Goal: Book appointment/travel/reservation

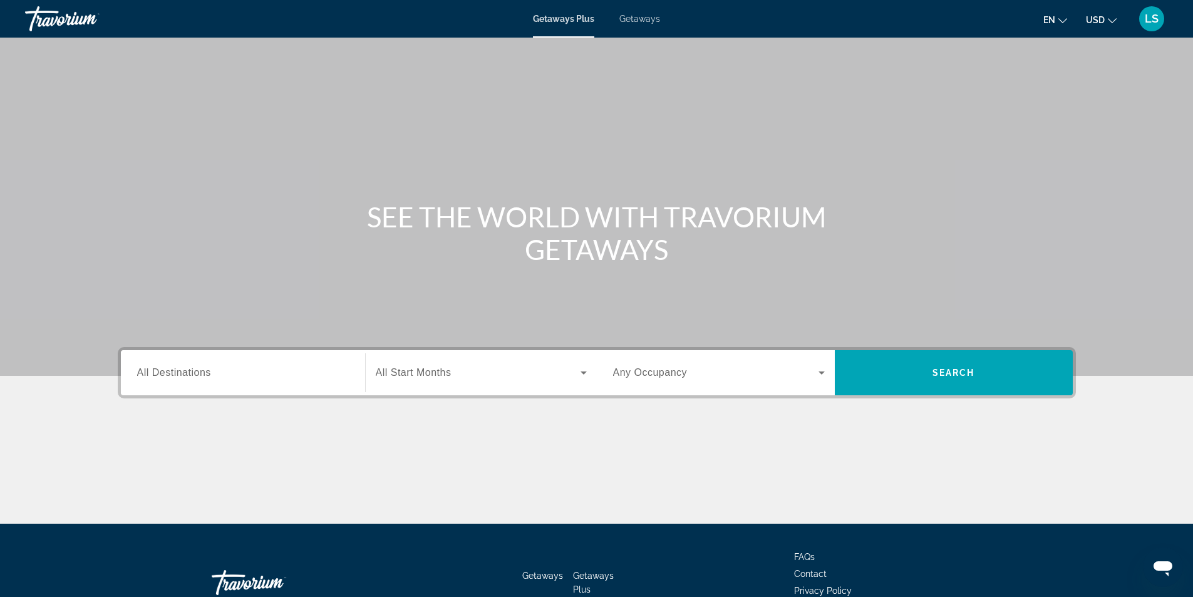
click at [180, 373] on span "All Destinations" at bounding box center [174, 372] width 74 height 11
click at [180, 373] on input "Destination All Destinations" at bounding box center [243, 373] width 212 height 15
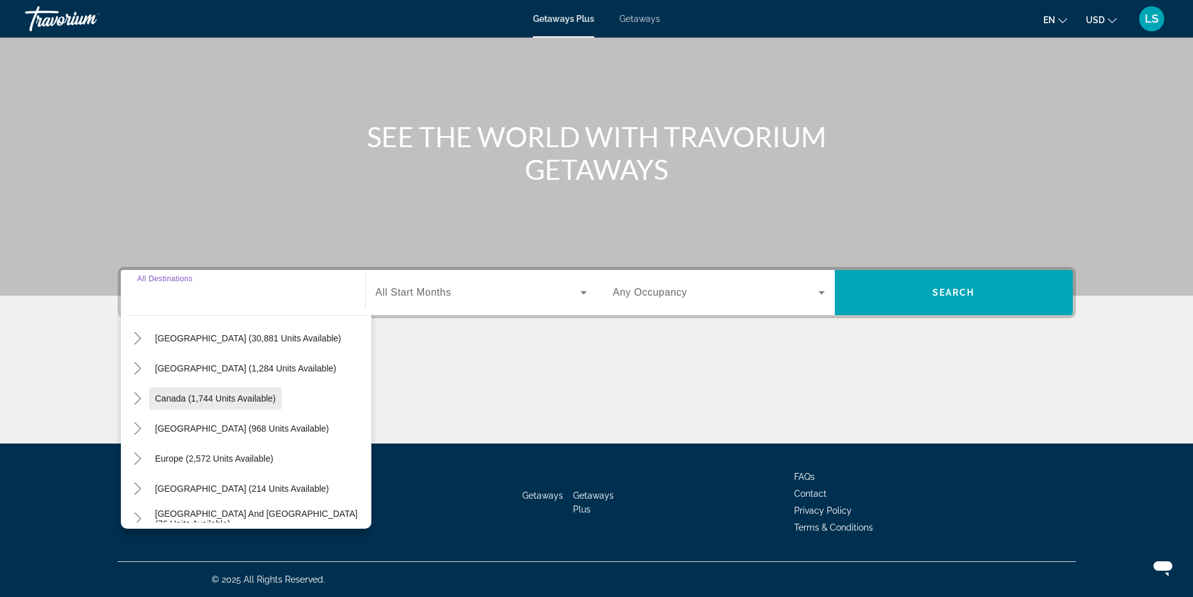
scroll to position [63, 0]
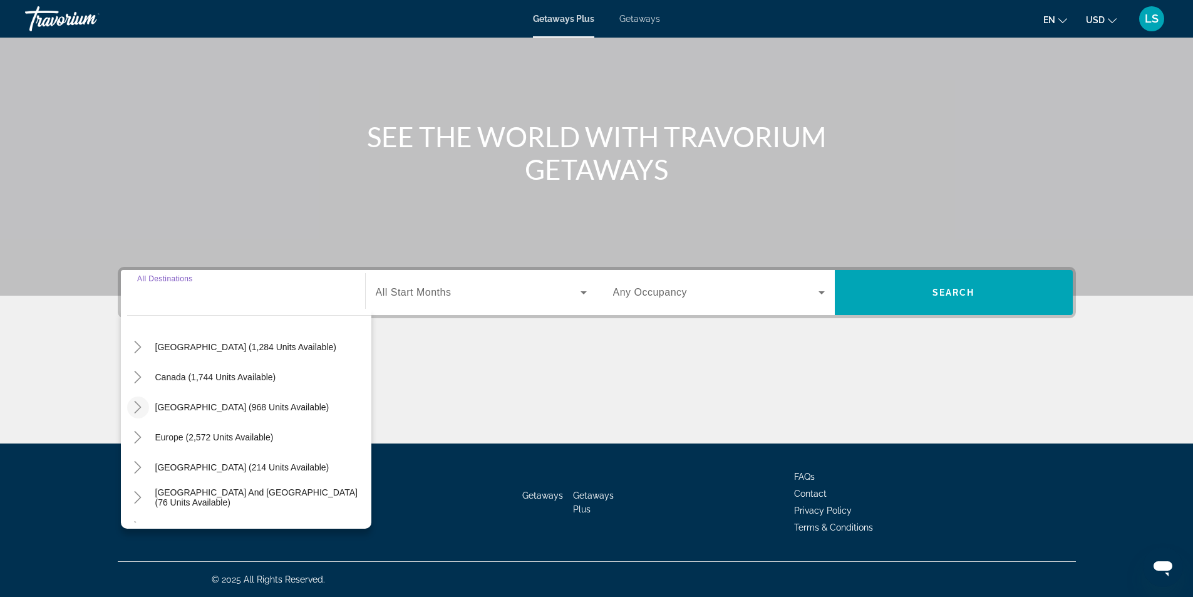
click at [137, 406] on icon "Toggle Caribbean & Atlantic Islands (968 units available)" at bounding box center [137, 407] width 13 height 13
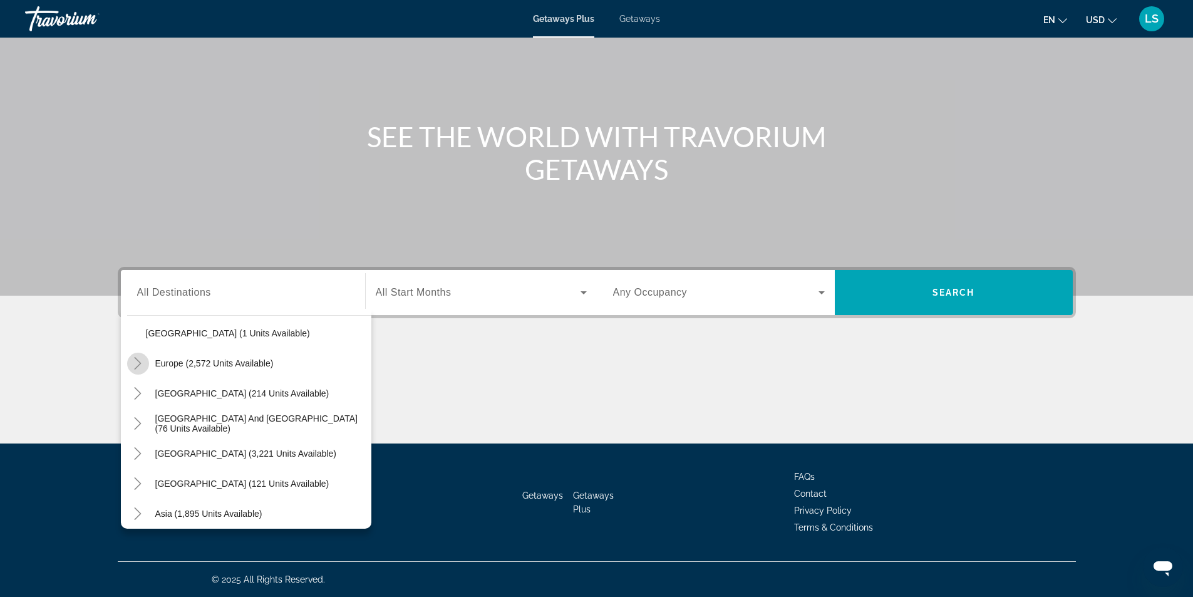
click at [136, 362] on icon "Toggle Europe (2,572 units available)" at bounding box center [137, 363] width 13 height 13
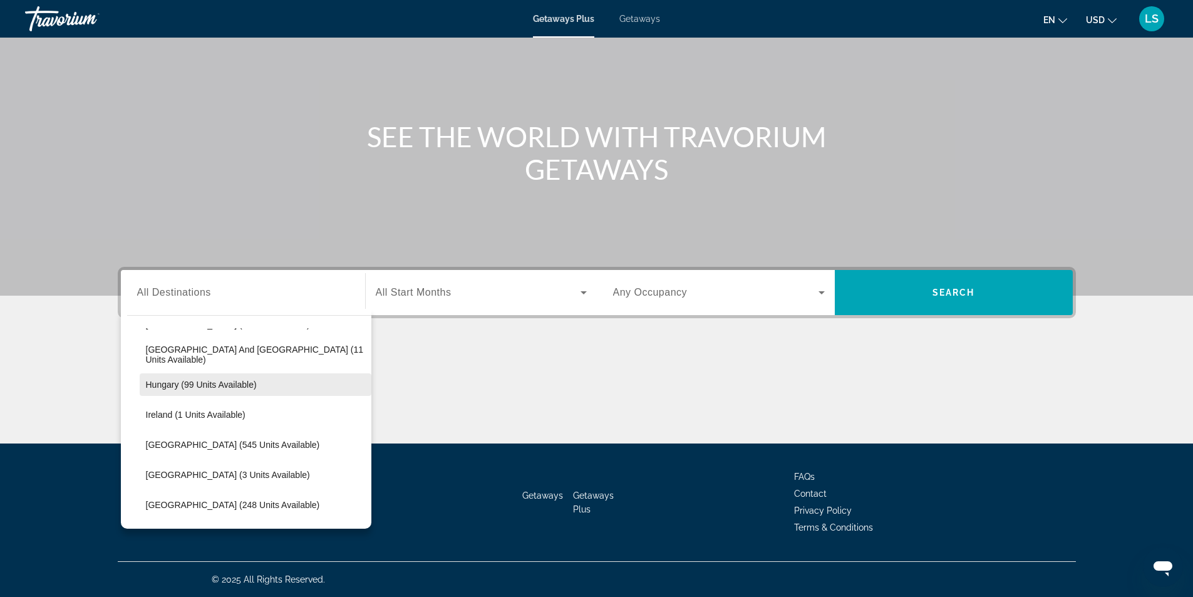
scroll to position [647, 0]
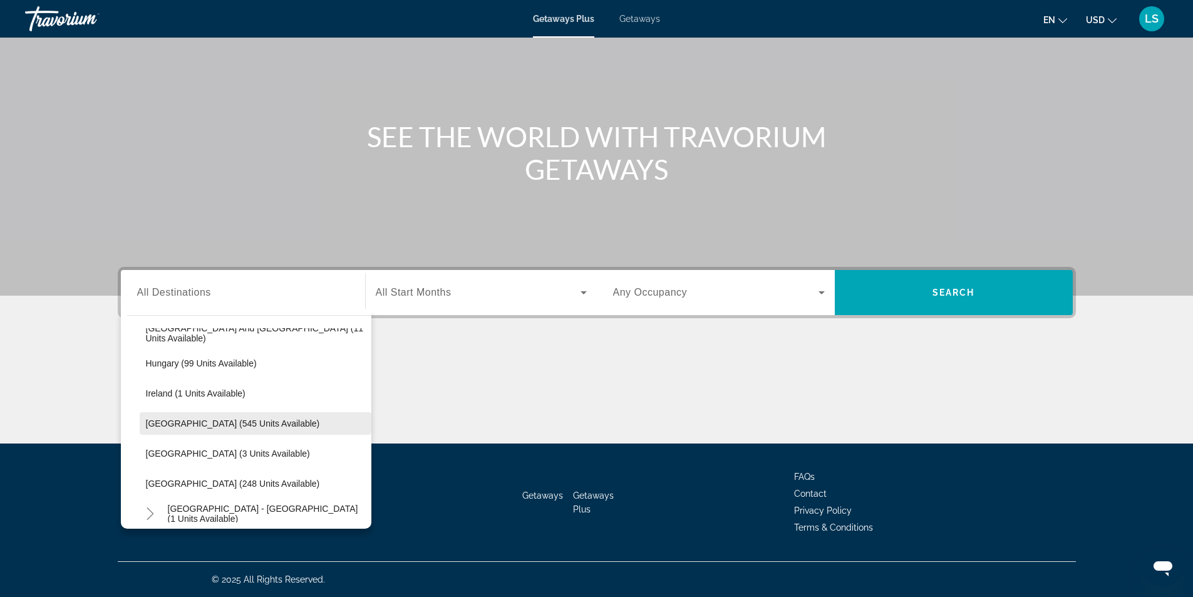
click at [195, 423] on span "[GEOGRAPHIC_DATA] (545 units available)" at bounding box center [233, 423] width 174 height 10
type input "**********"
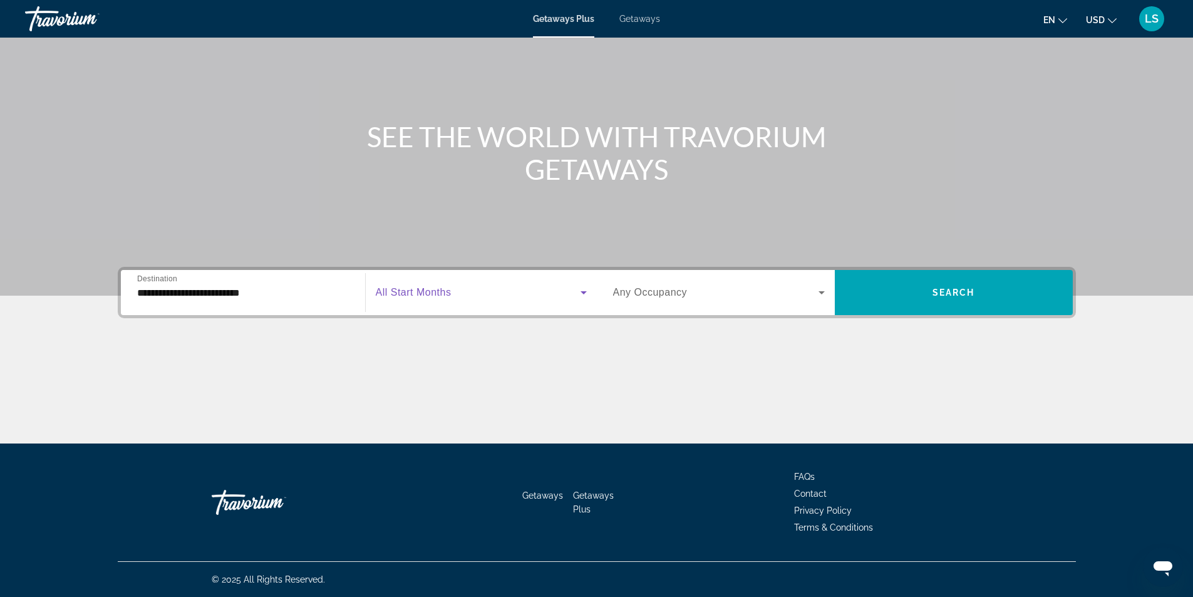
click at [406, 286] on span "Search widget" at bounding box center [478, 292] width 205 height 15
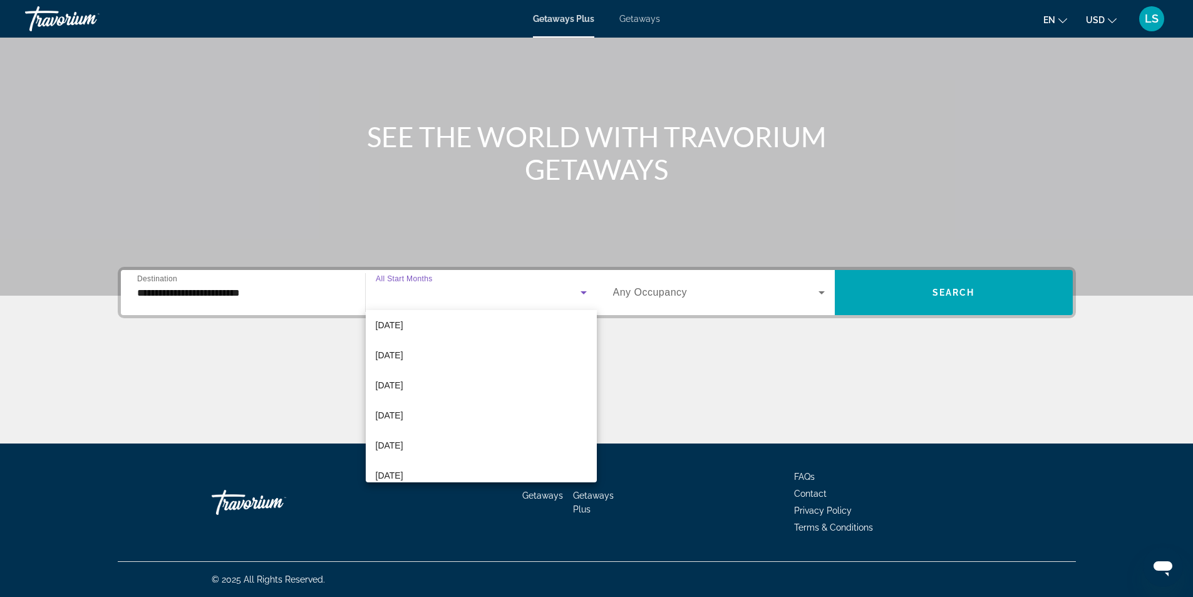
scroll to position [188, 0]
click at [394, 408] on span "[DATE]" at bounding box center [390, 412] width 28 height 15
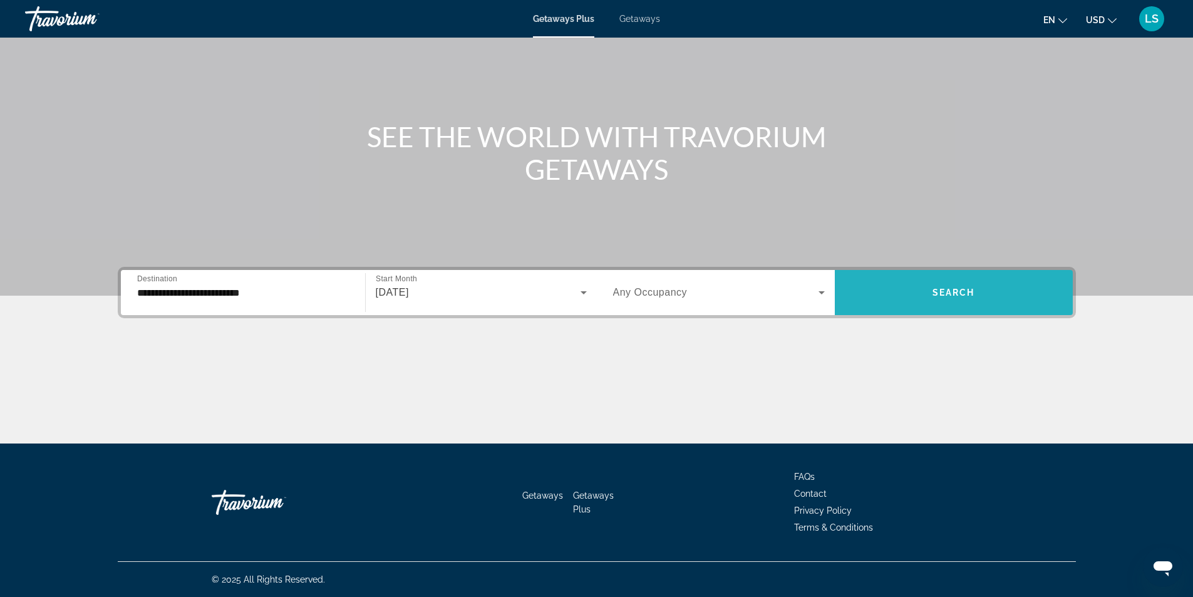
click at [971, 292] on span "Search" at bounding box center [953, 292] width 43 height 10
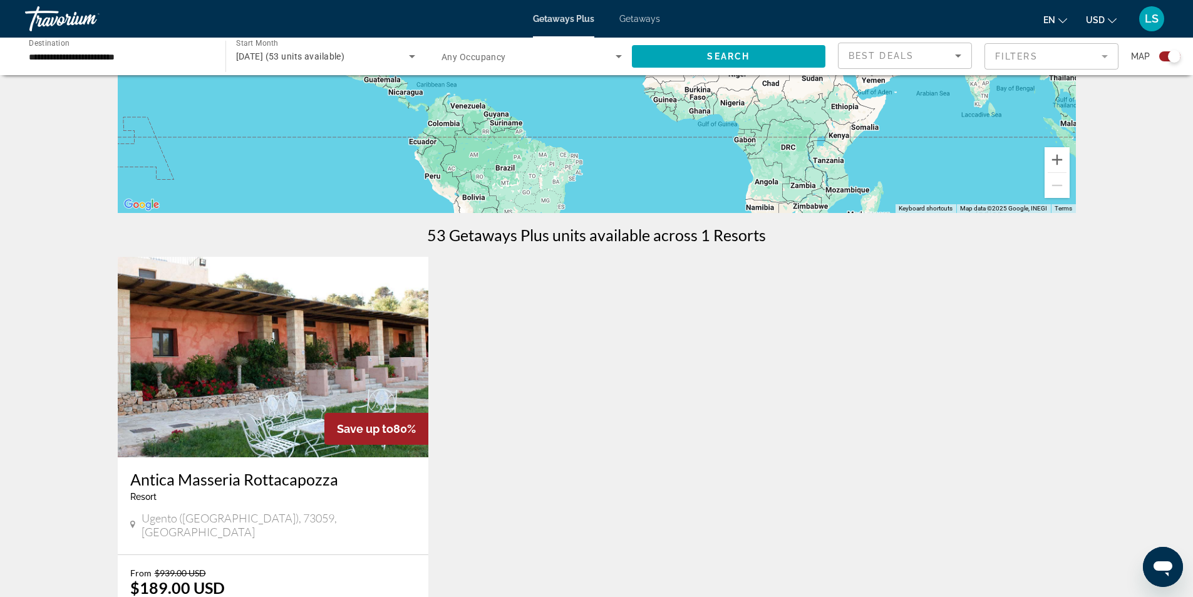
scroll to position [313, 0]
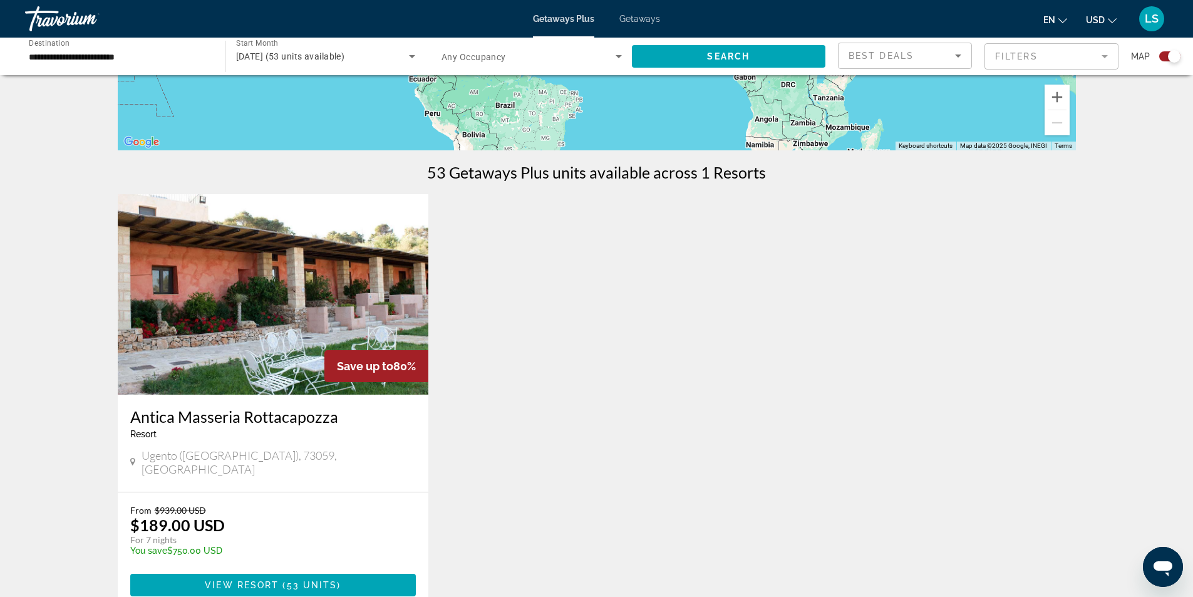
click at [261, 311] on img "Main content" at bounding box center [273, 294] width 311 height 200
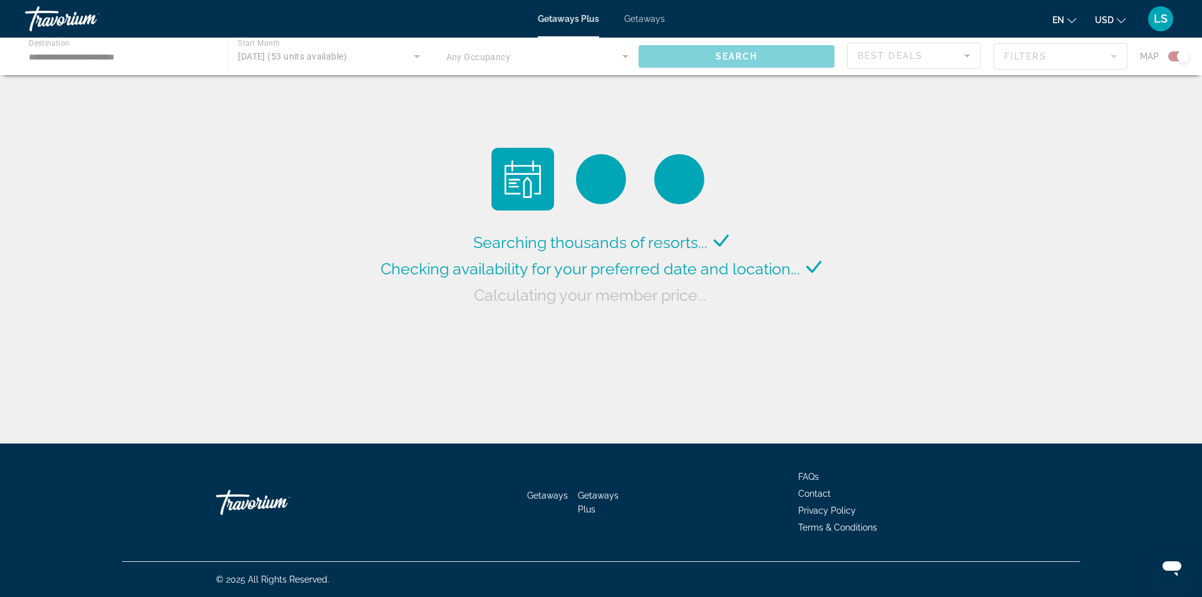
click at [269, 56] on div "Main content" at bounding box center [601, 57] width 1202 height 38
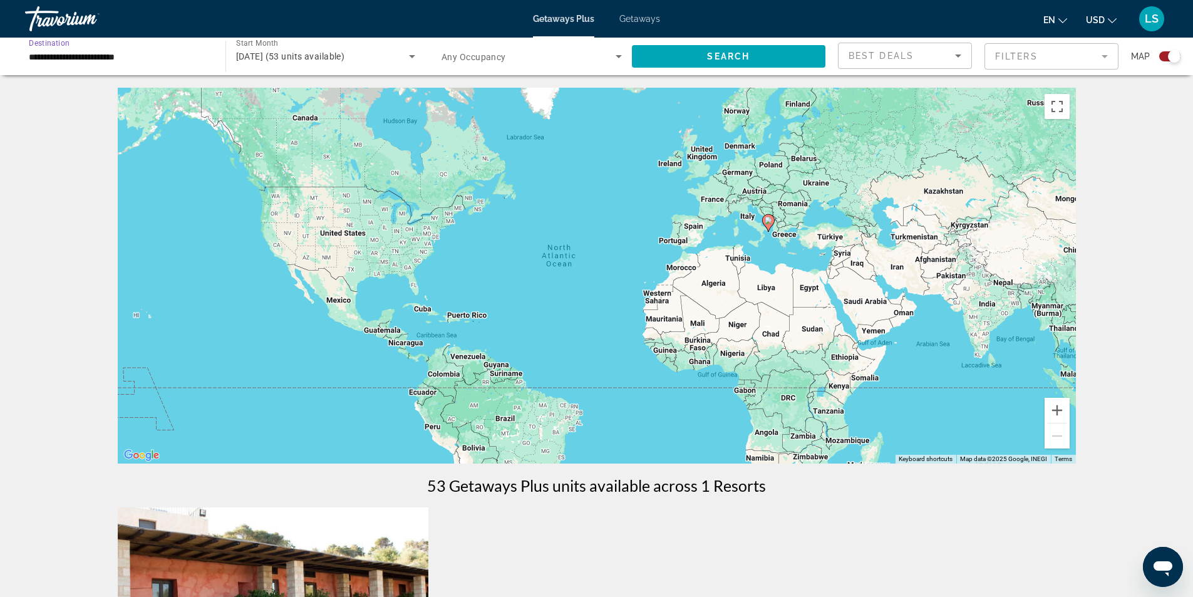
click at [76, 56] on input "**********" at bounding box center [119, 56] width 180 height 15
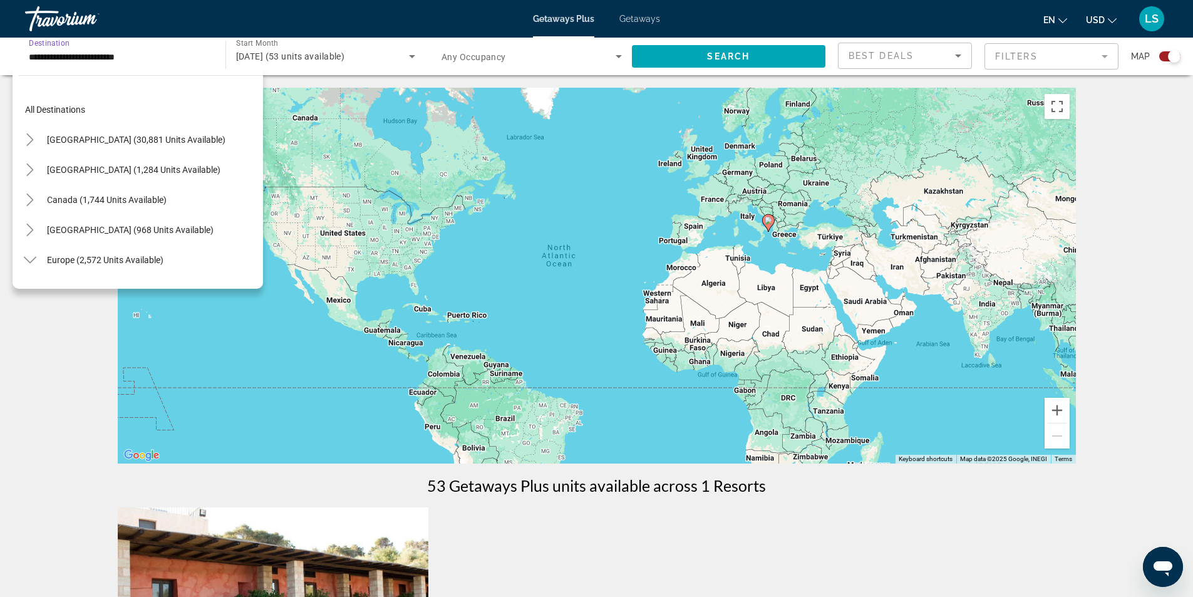
scroll to position [405, 0]
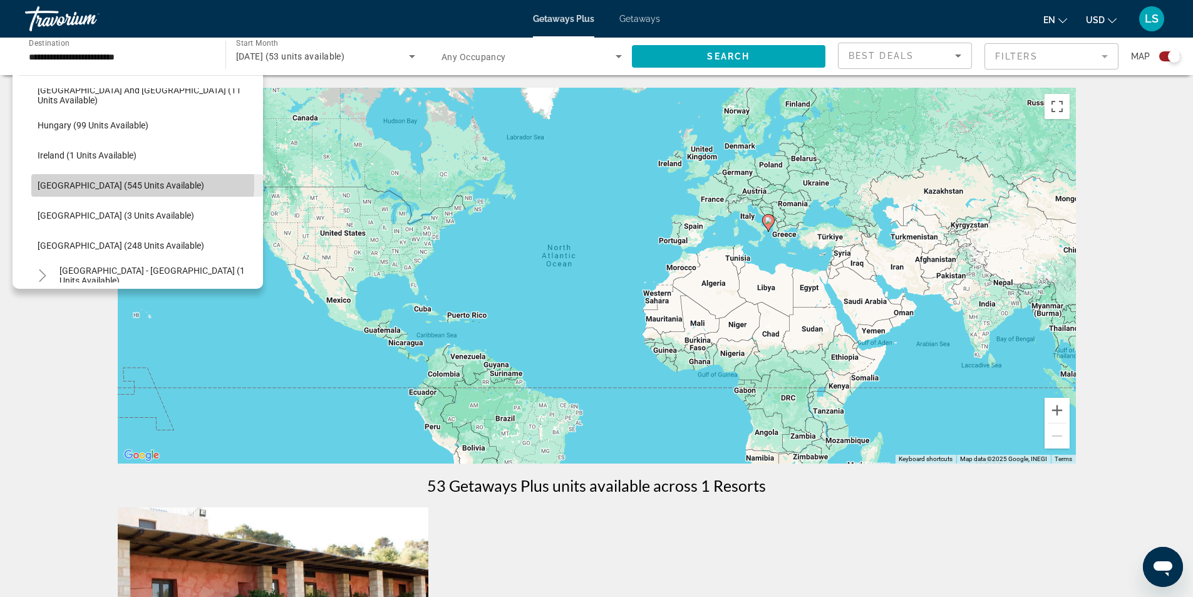
click at [121, 183] on span "[GEOGRAPHIC_DATA] (545 units available)" at bounding box center [121, 185] width 167 height 10
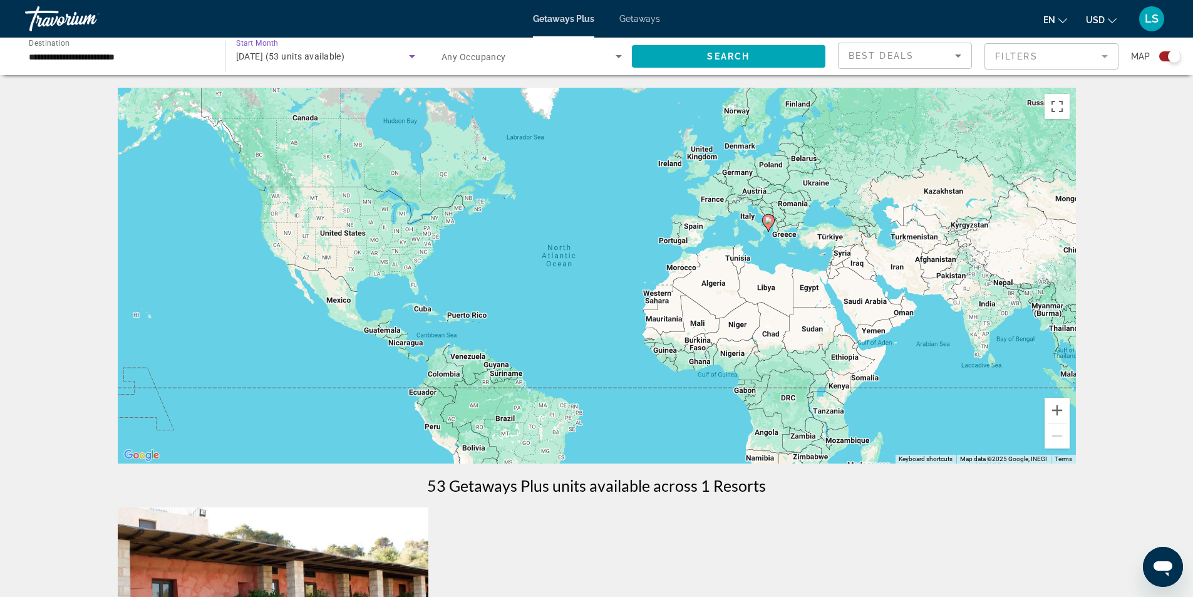
click at [291, 53] on span "[DATE] (53 units available)" at bounding box center [290, 56] width 109 height 10
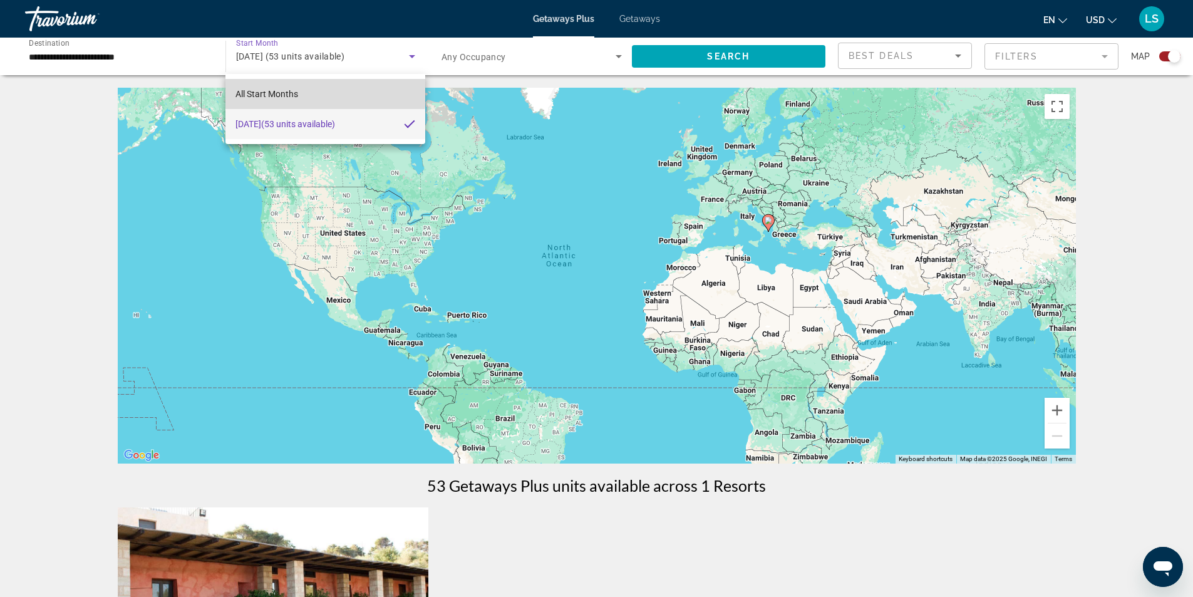
click at [291, 89] on span "All Start Months" at bounding box center [266, 94] width 63 height 10
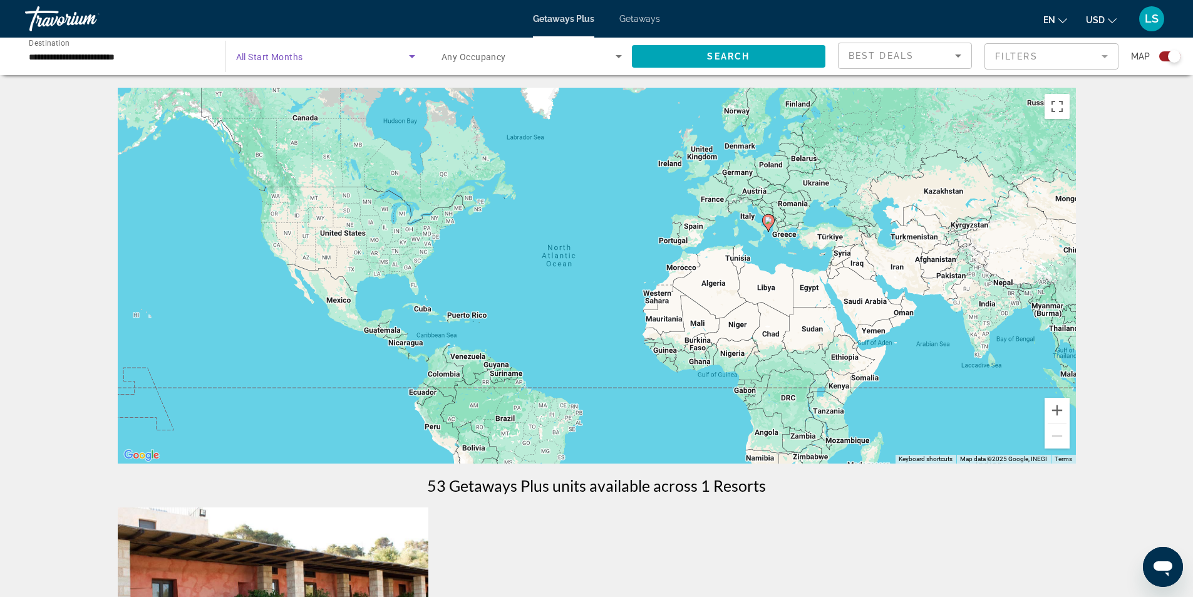
click at [354, 61] on span "Search widget" at bounding box center [322, 56] width 173 height 15
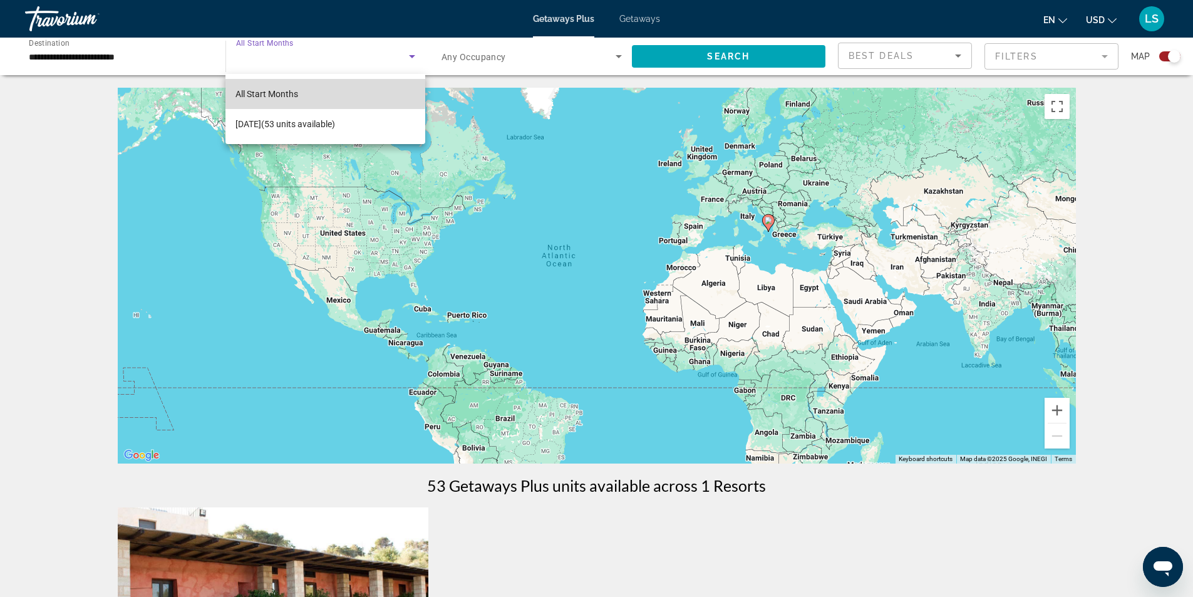
click at [253, 91] on span "All Start Months" at bounding box center [266, 94] width 63 height 10
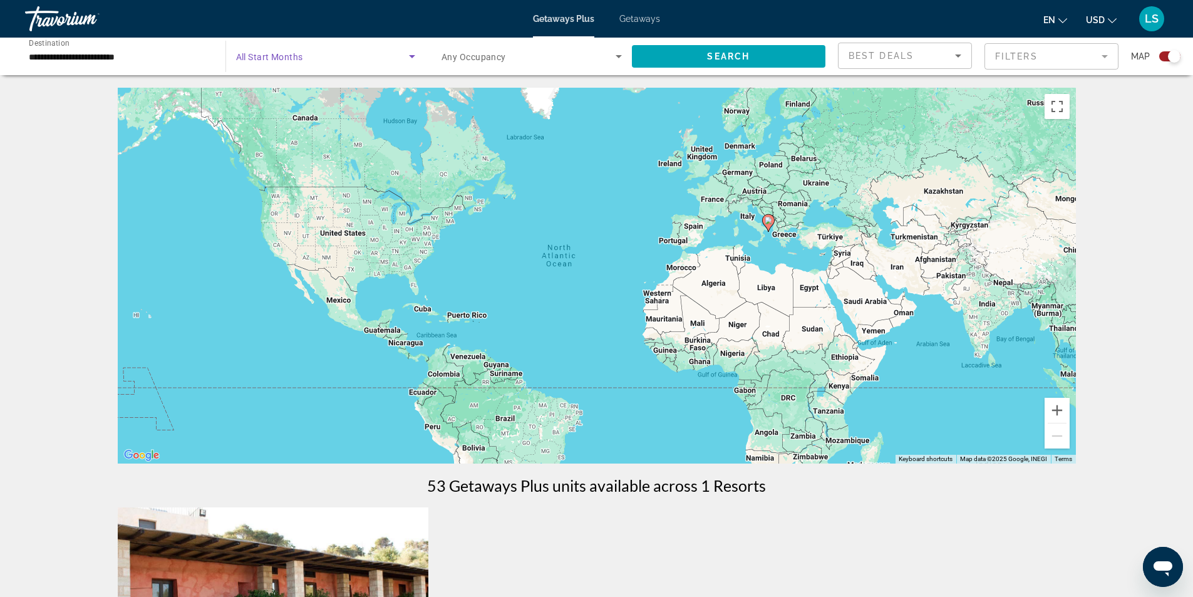
click at [464, 54] on span "Any Occupancy" at bounding box center [473, 57] width 64 height 10
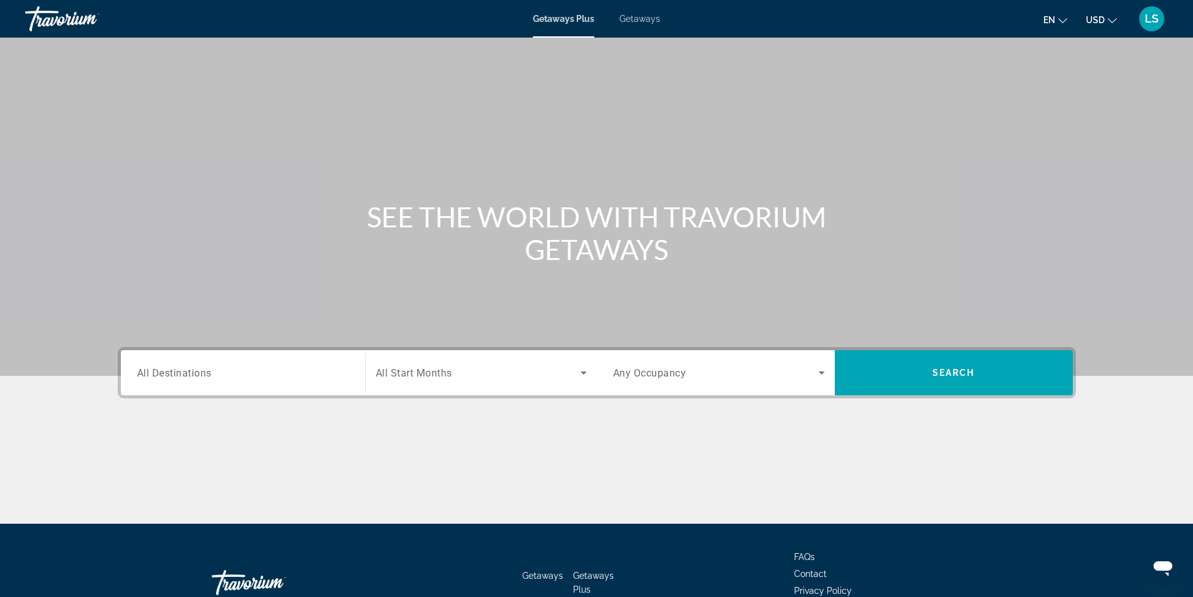
click at [162, 374] on span "All Destinations" at bounding box center [174, 372] width 74 height 12
click at [162, 374] on input "Destination All Destinations" at bounding box center [243, 373] width 212 height 15
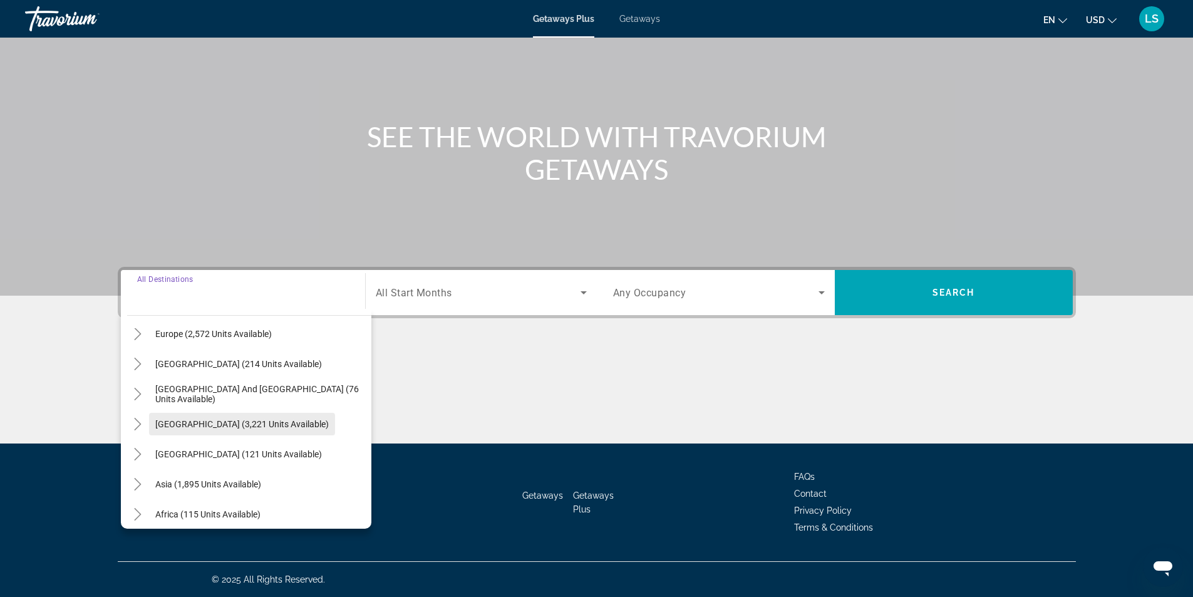
scroll to position [188, 0]
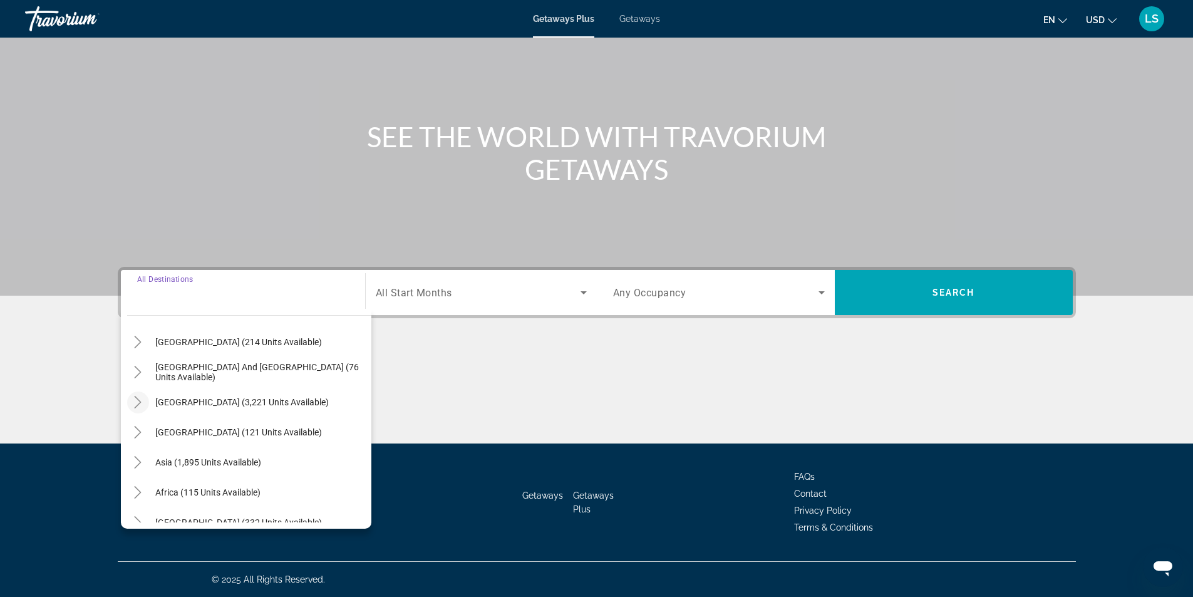
click at [138, 403] on icon "Toggle South America (3,221 units available)" at bounding box center [137, 402] width 13 height 13
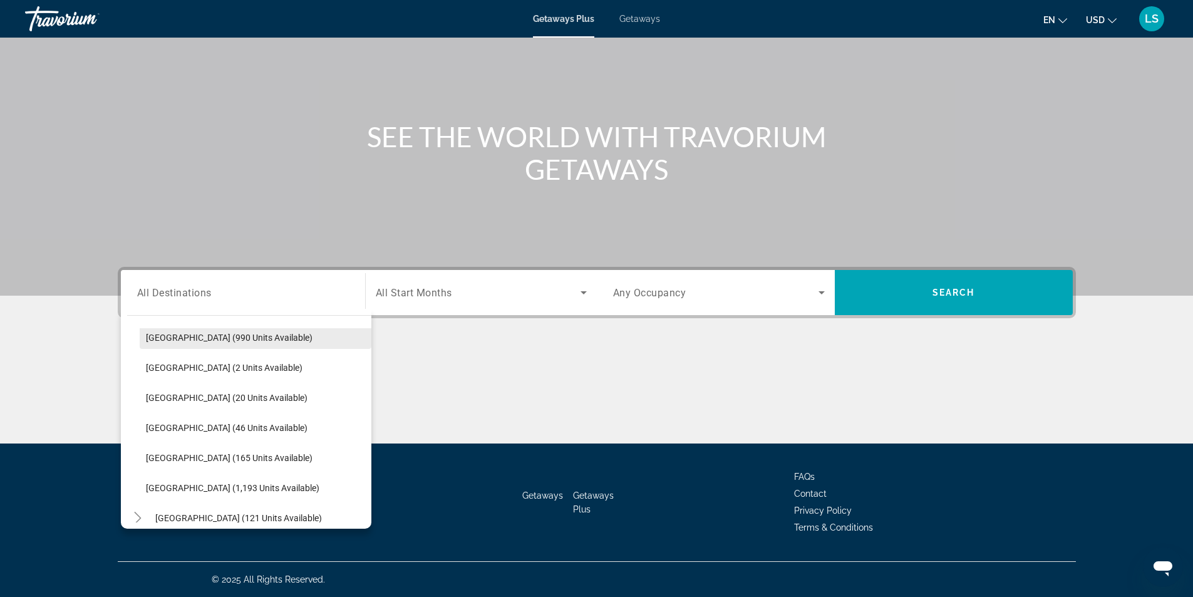
scroll to position [372, 0]
click at [209, 135] on div "SEE THE WORLD WITH TRAVORIUM GETAWAYS" at bounding box center [597, 152] width 1008 height 65
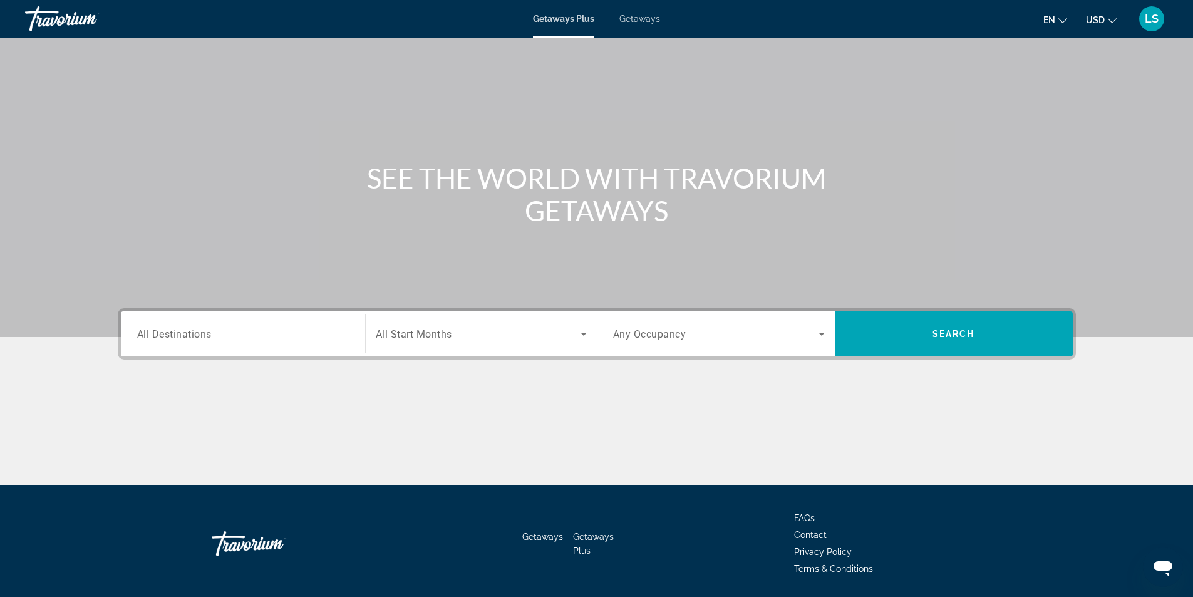
scroll to position [0, 0]
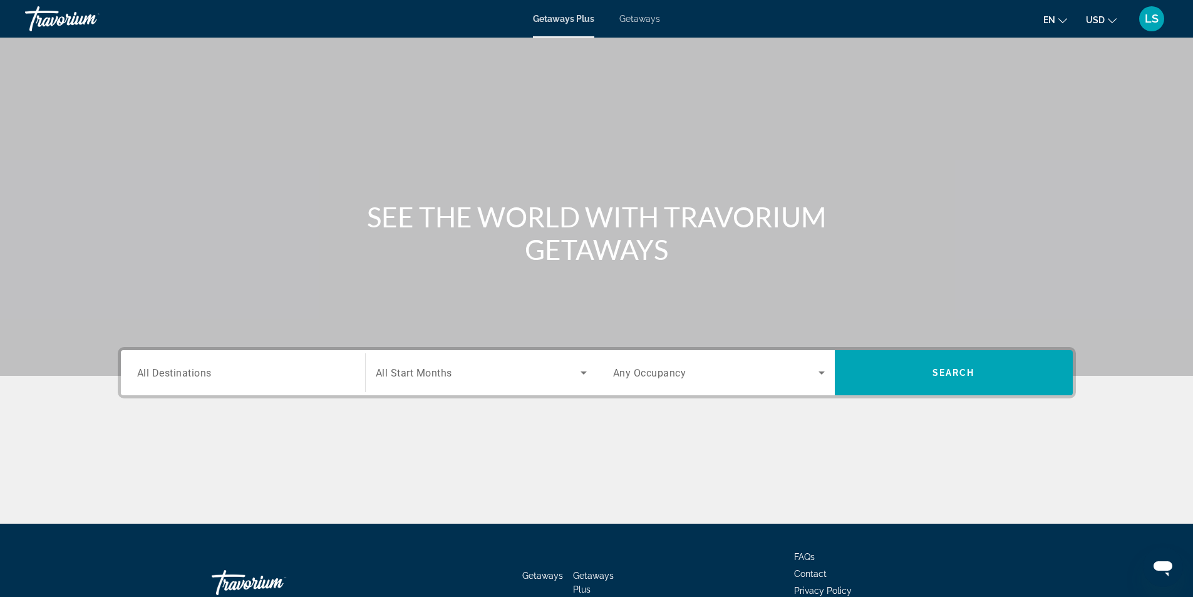
click at [648, 19] on span "Getaways" at bounding box center [639, 19] width 41 height 10
